Goal: Find contact information: Find contact information

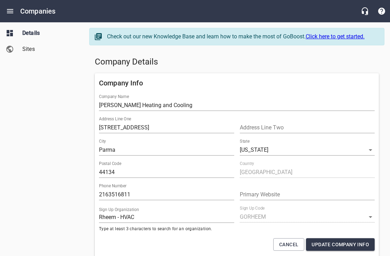
select select "[US_STATE]"
select select "48"
click at [14, 12] on icon "Open drawer" at bounding box center [10, 11] width 8 height 8
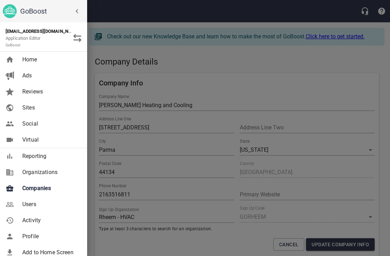
click at [28, 185] on span "Companies" at bounding box center [50, 188] width 57 height 8
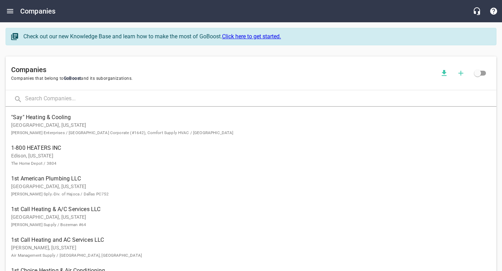
click at [27, 114] on span ""Say" Heating & Cooling" at bounding box center [245, 117] width 469 height 8
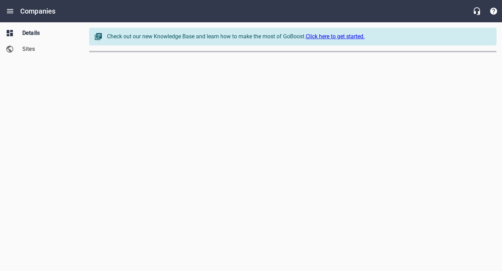
select select "[US_STATE]"
select select "63"
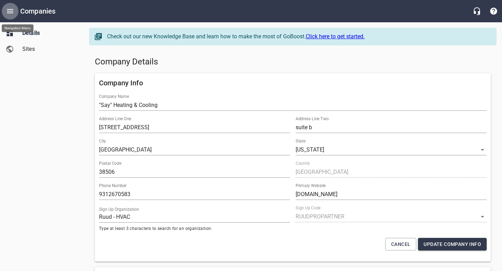
click at [14, 11] on icon "Open drawer" at bounding box center [10, 11] width 8 height 8
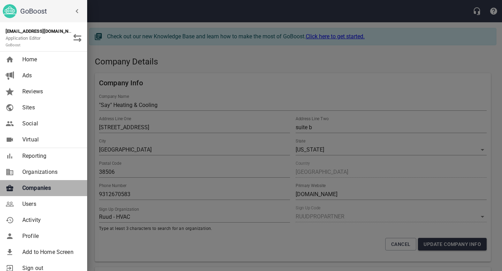
click at [34, 188] on span "Companies" at bounding box center [50, 188] width 57 height 8
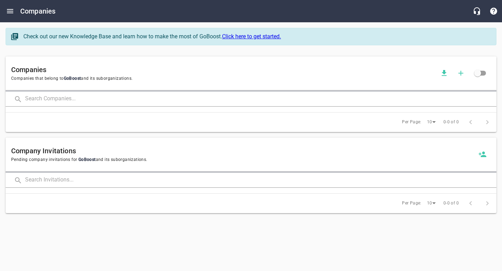
click at [95, 99] on input "text" at bounding box center [261, 99] width 472 height 15
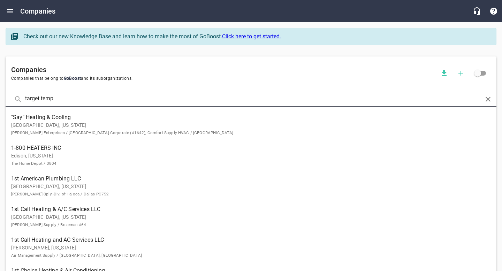
type input "target temp"
click button at bounding box center [0, 0] width 0 height 0
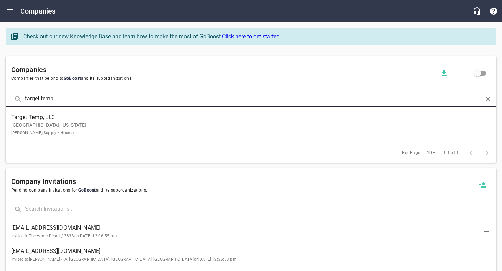
click at [98, 136] on link "Target Temp, LLC [GEOGRAPHIC_DATA], [US_STATE] [PERSON_NAME] Supply / [GEOGRAPH…" at bounding box center [251, 125] width 491 height 31
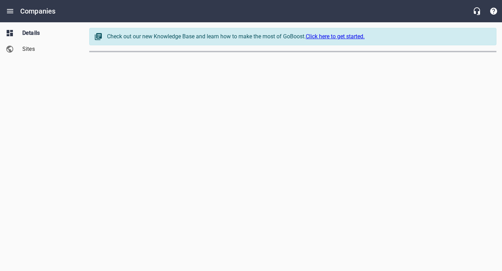
select select "[US_STATE]"
select select "63"
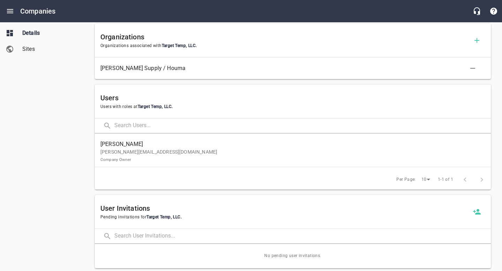
scroll to position [387, 0]
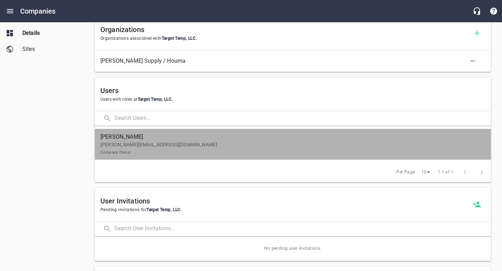
click at [159, 153] on p "[PERSON_NAME][EMAIL_ADDRESS][DOMAIN_NAME] Company Owner" at bounding box center [290, 148] width 380 height 15
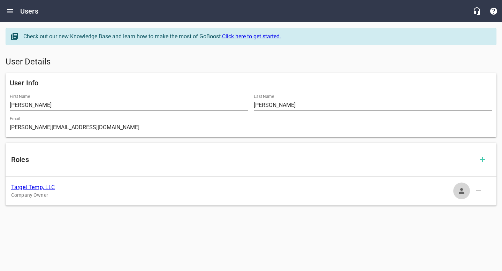
click at [390, 192] on icon "button" at bounding box center [462, 191] width 6 height 6
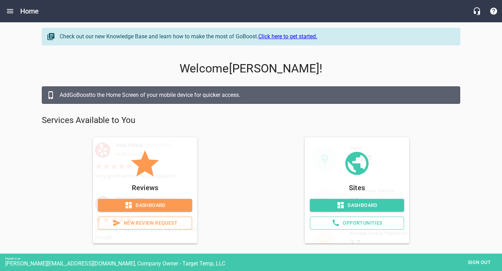
click at [156, 203] on span "Dashboard" at bounding box center [145, 205] width 83 height 9
